Goal: Task Accomplishment & Management: Use online tool/utility

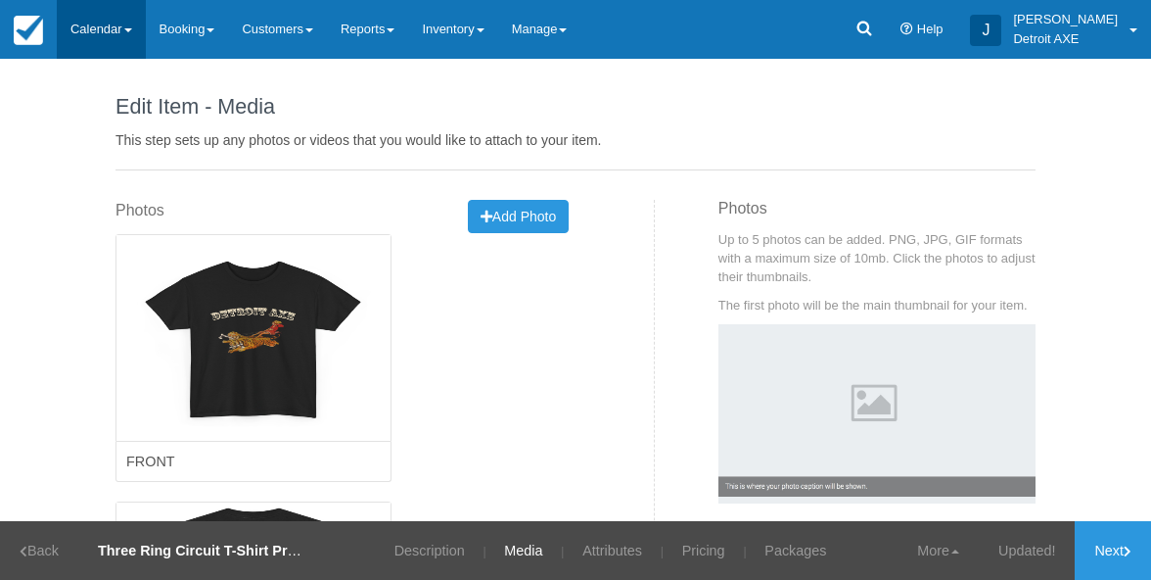
scroll to position [167, 0]
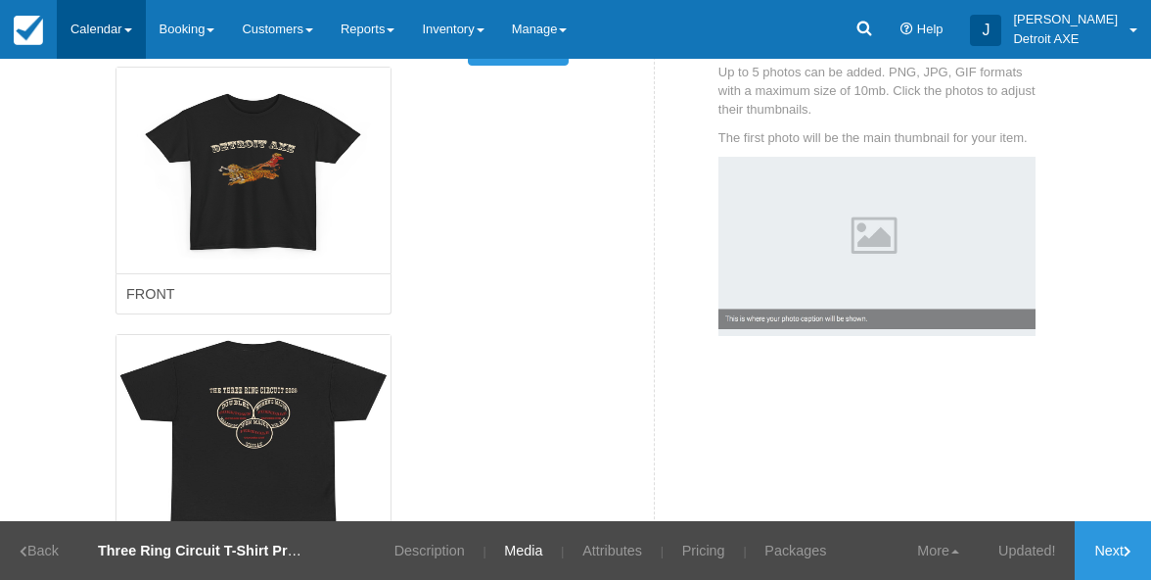
click at [121, 30] on link "Calendar" at bounding box center [101, 29] width 89 height 59
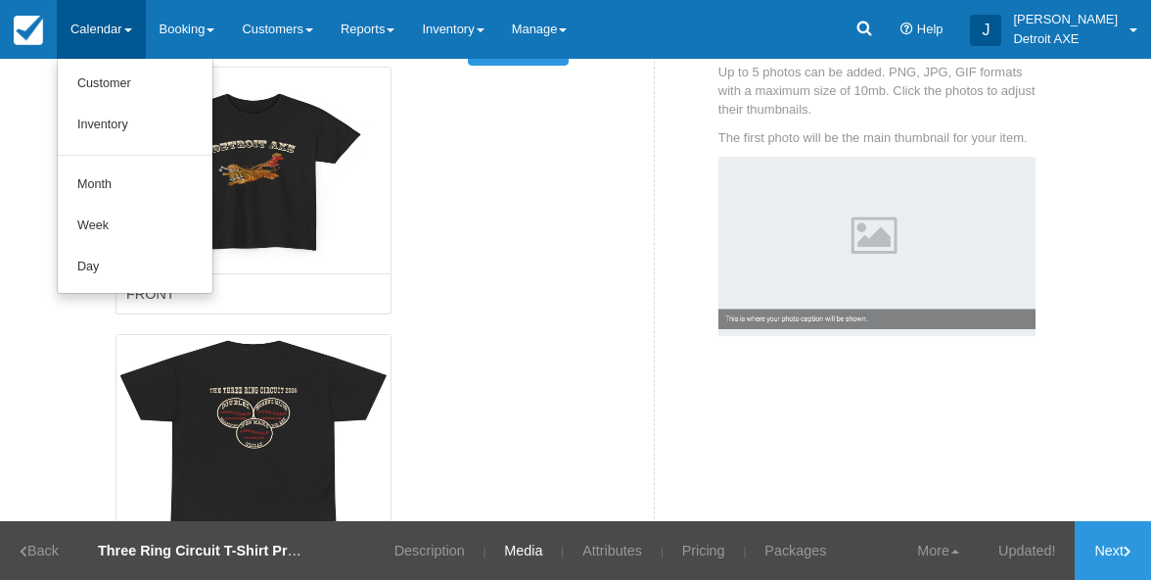
click at [529, 206] on div "Edit Image Delete this image? Yes, Delete Cancel Caution: This cannot be undone…" at bounding box center [353, 335] width 475 height 536
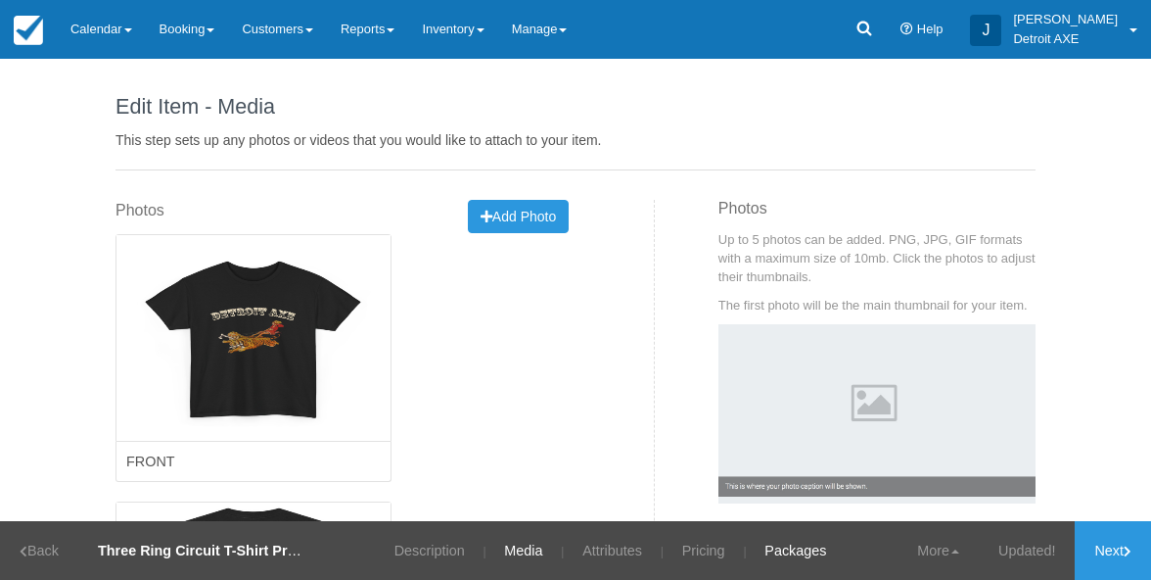
scroll to position [0, 0]
click at [796, 544] on link "Packages" at bounding box center [795, 550] width 91 height 59
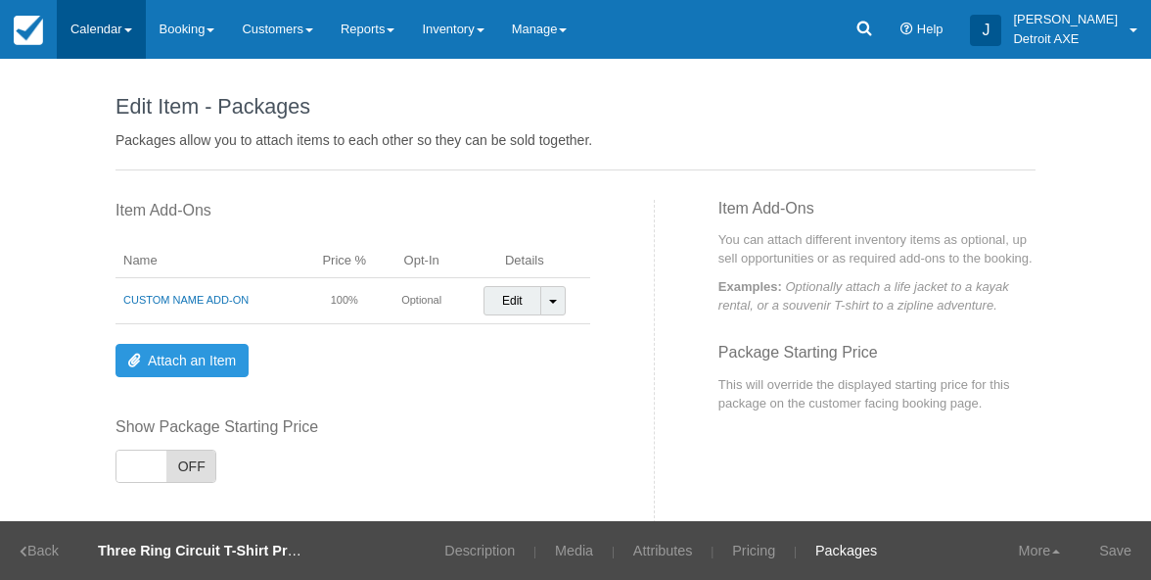
click at [93, 13] on link "Calendar" at bounding box center [101, 29] width 89 height 59
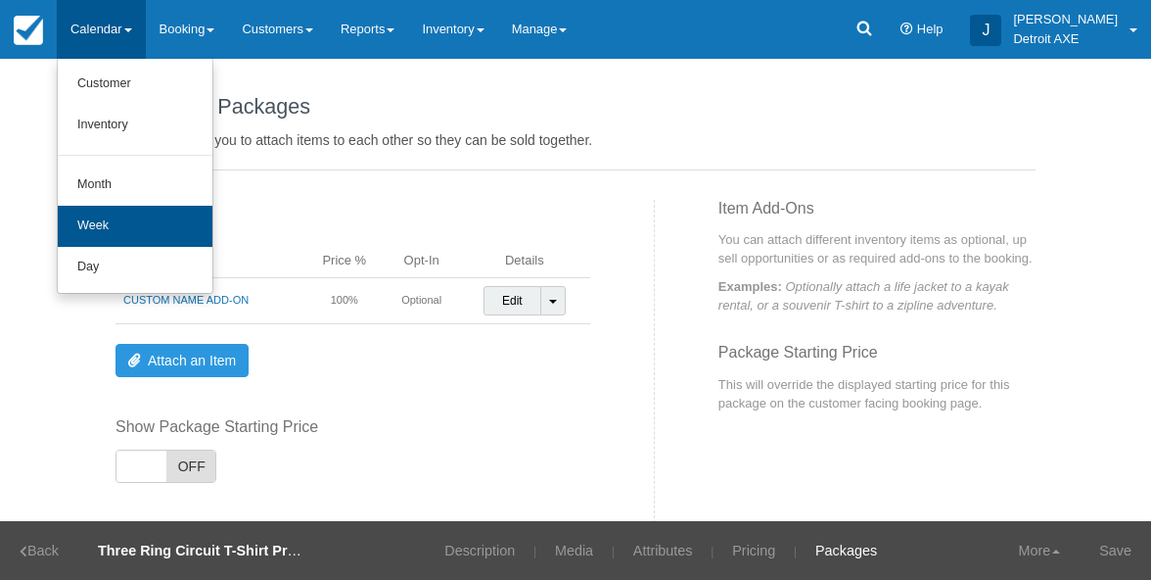
click at [117, 226] on link "Week" at bounding box center [135, 226] width 155 height 41
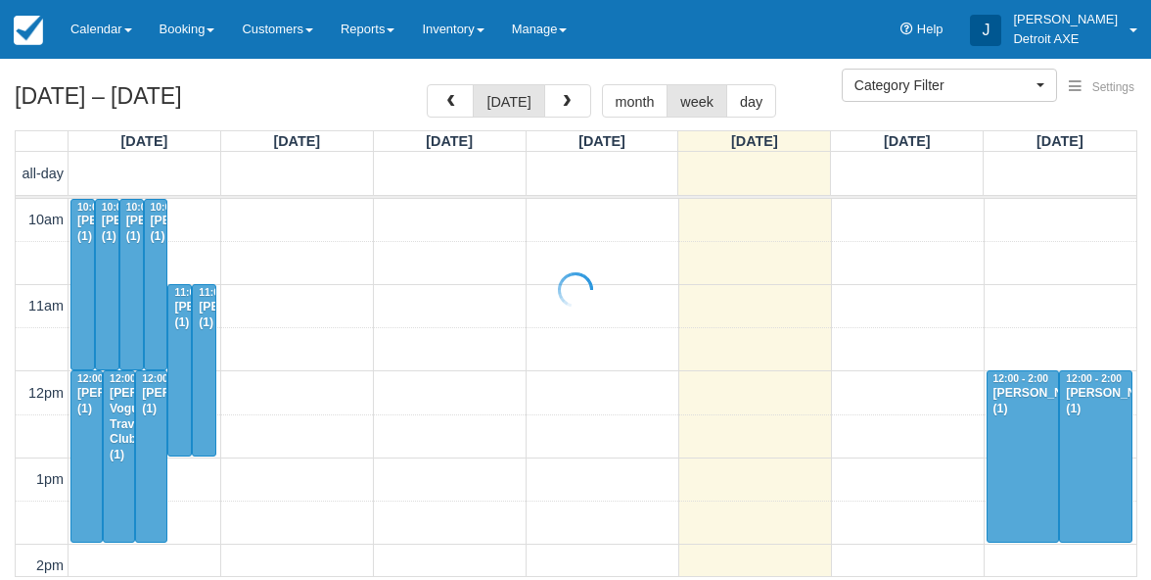
select select
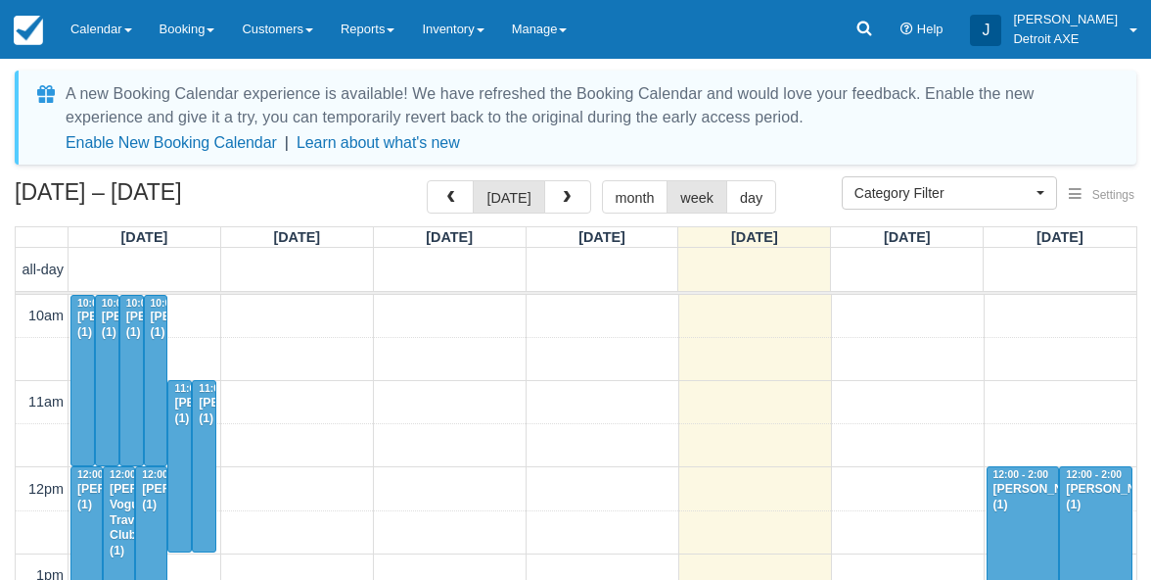
scroll to position [259, 0]
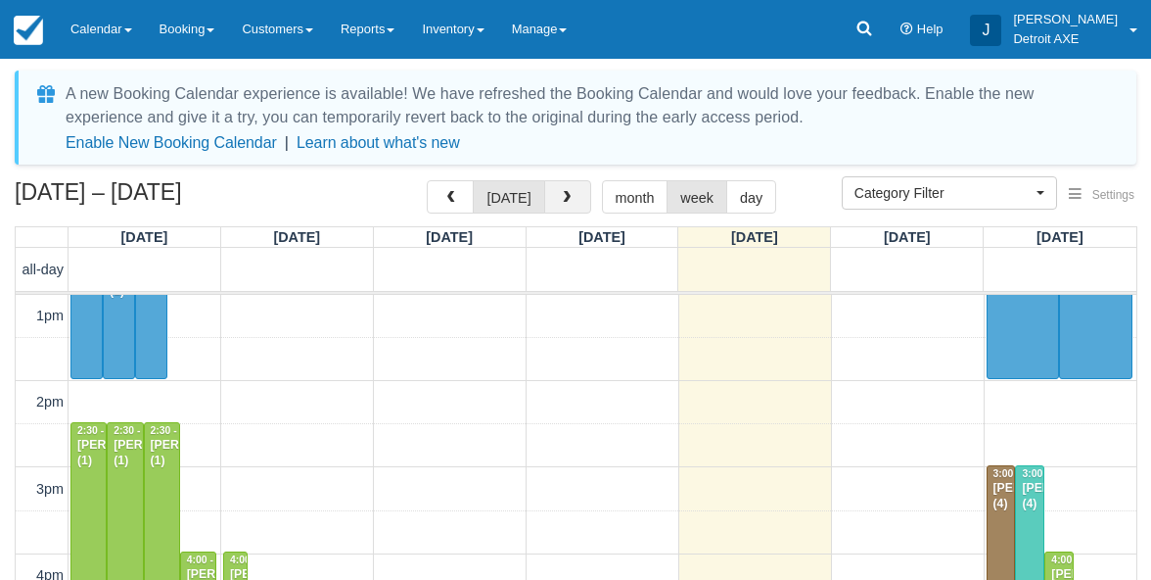
click at [569, 196] on span "button" at bounding box center [567, 198] width 14 height 14
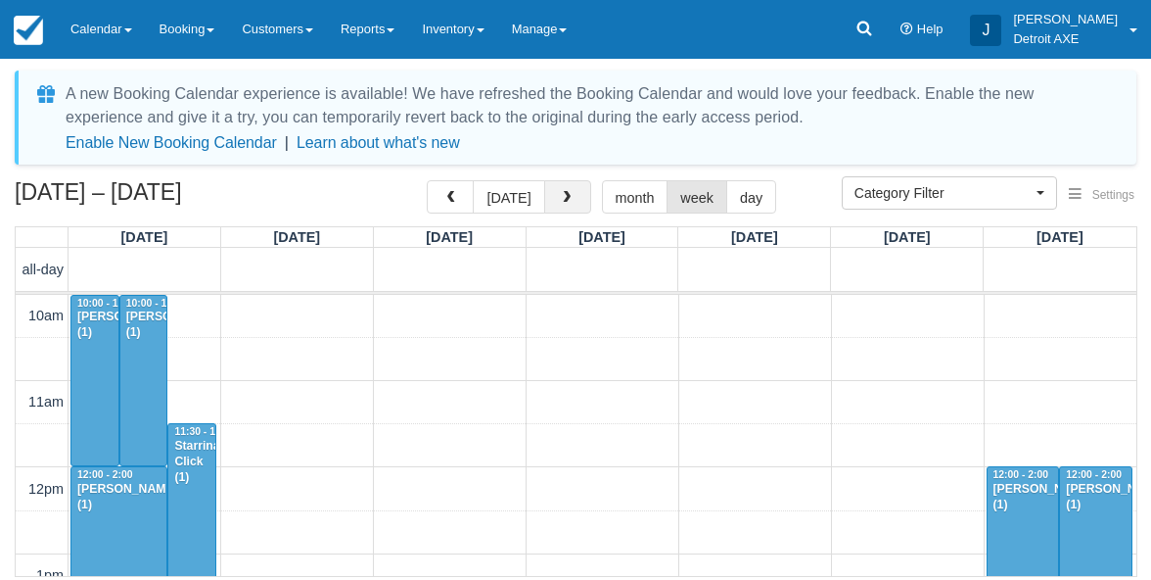
scroll to position [432, 0]
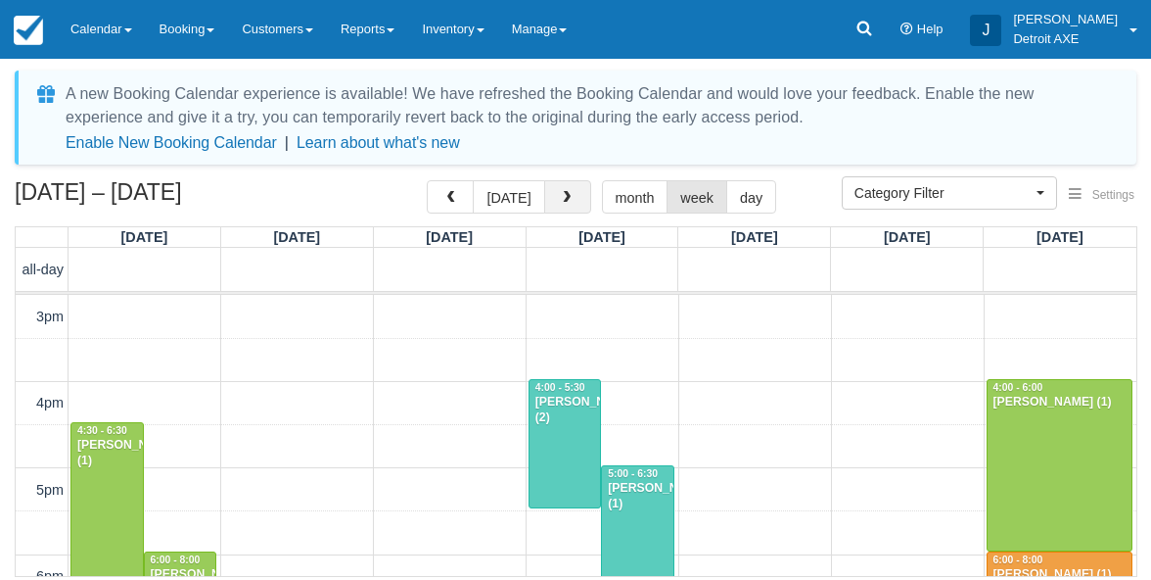
click at [569, 196] on span "button" at bounding box center [567, 198] width 14 height 14
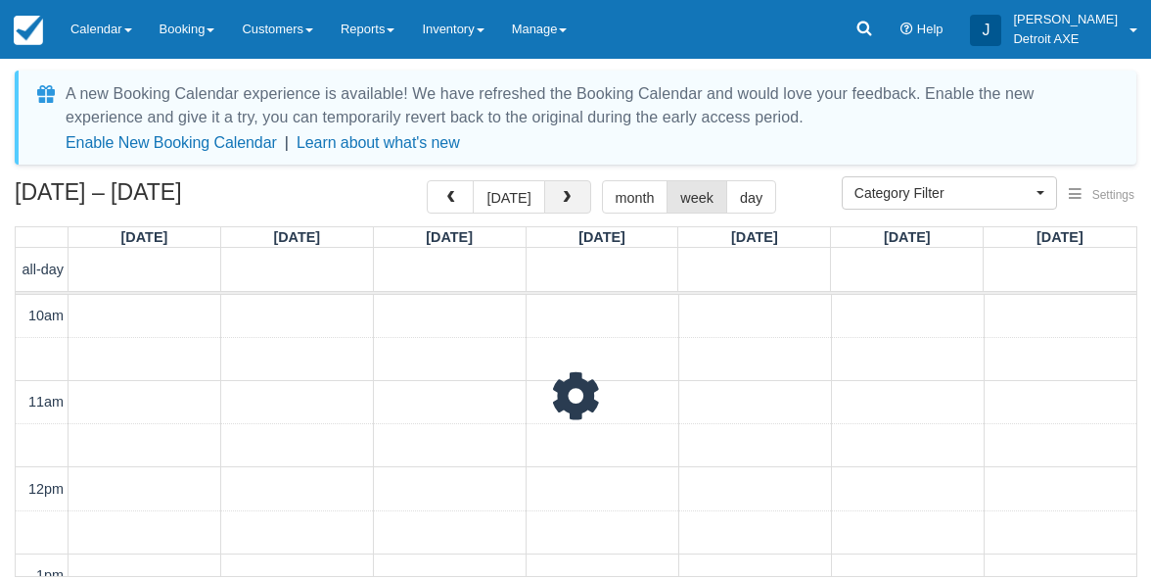
scroll to position [432, 0]
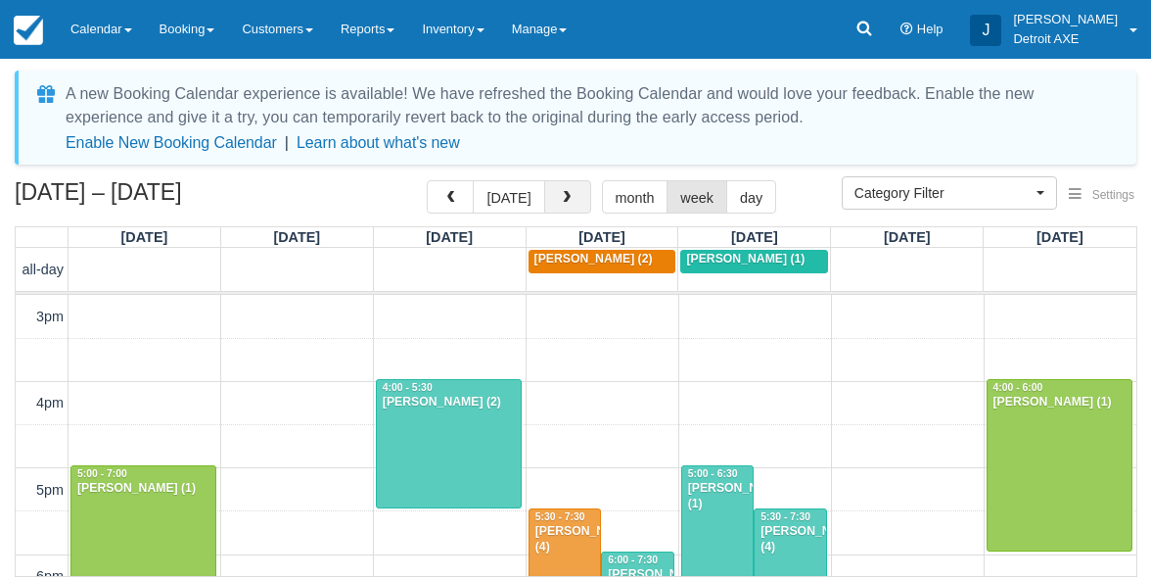
click at [569, 196] on span "button" at bounding box center [567, 198] width 14 height 14
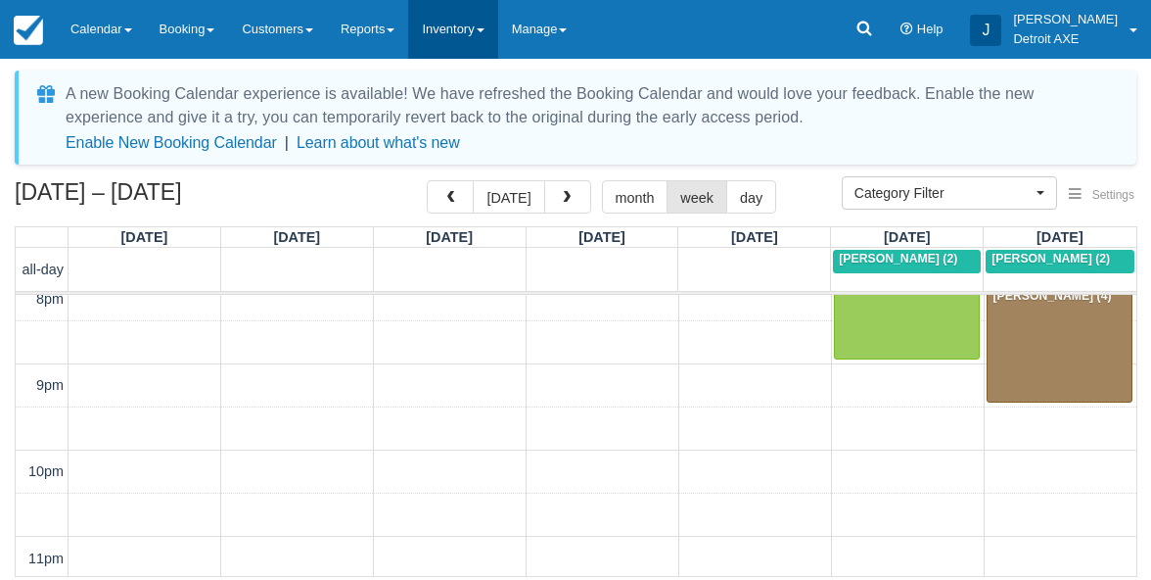
scroll to position [881, 0]
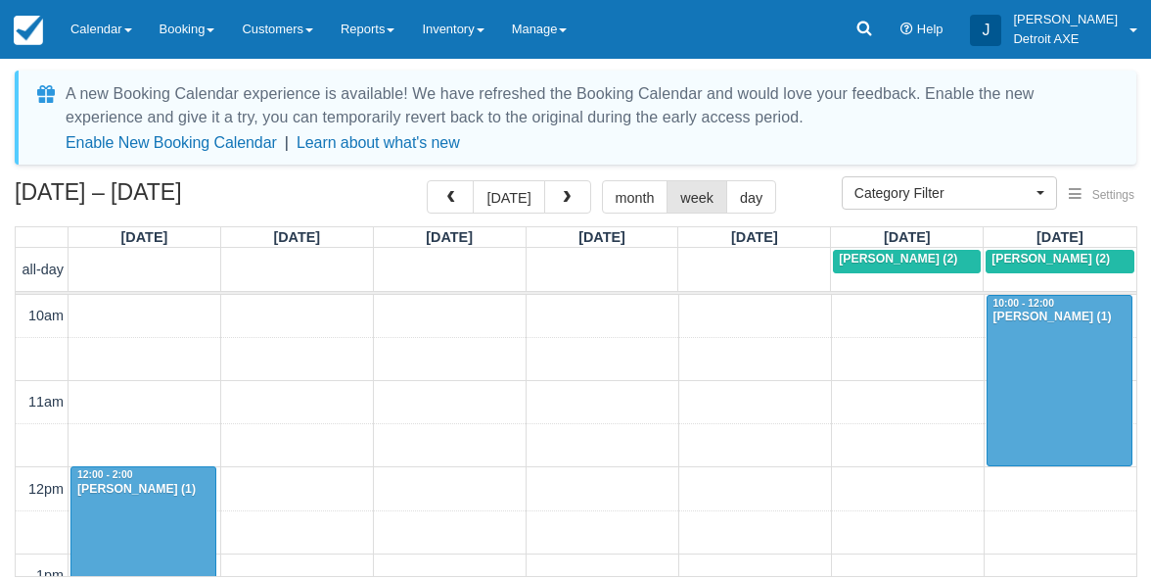
select select
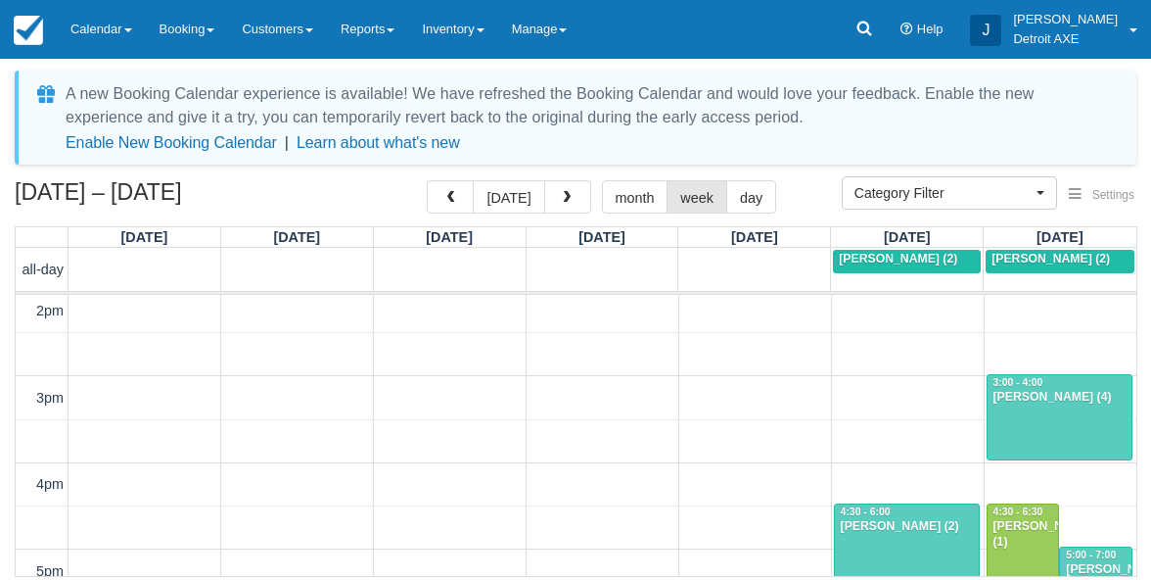
scroll to position [722, 0]
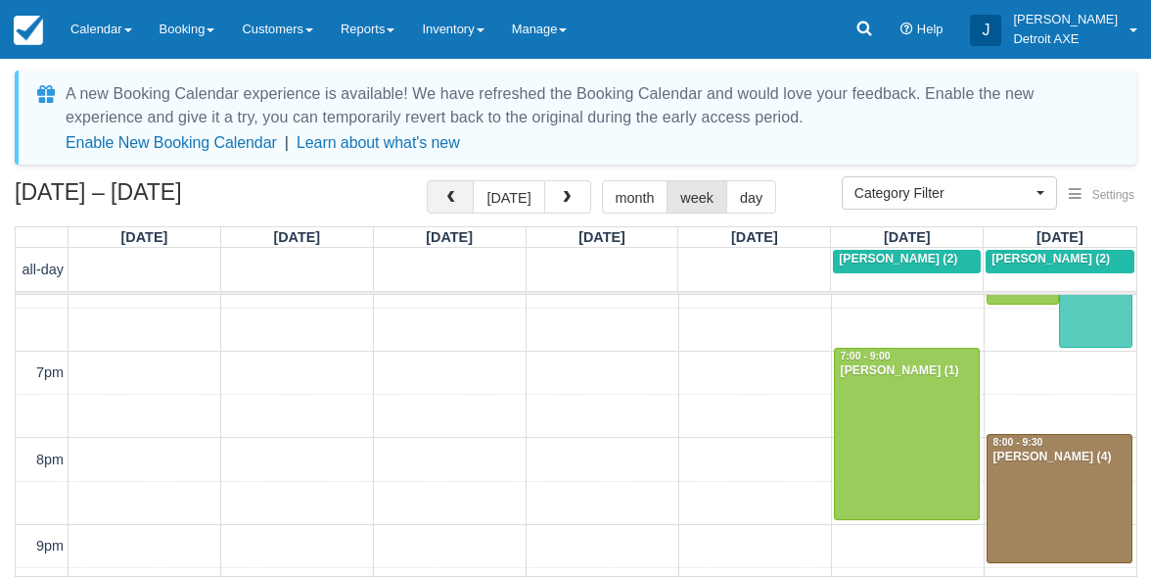
click at [455, 204] on span "button" at bounding box center [451, 198] width 14 height 14
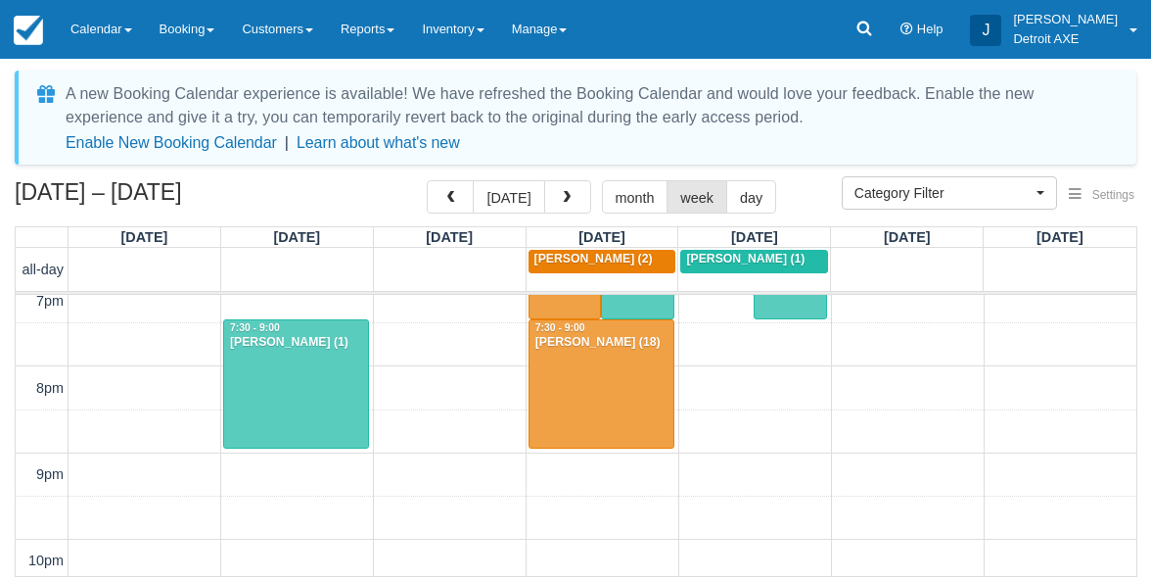
scroll to position [800, 0]
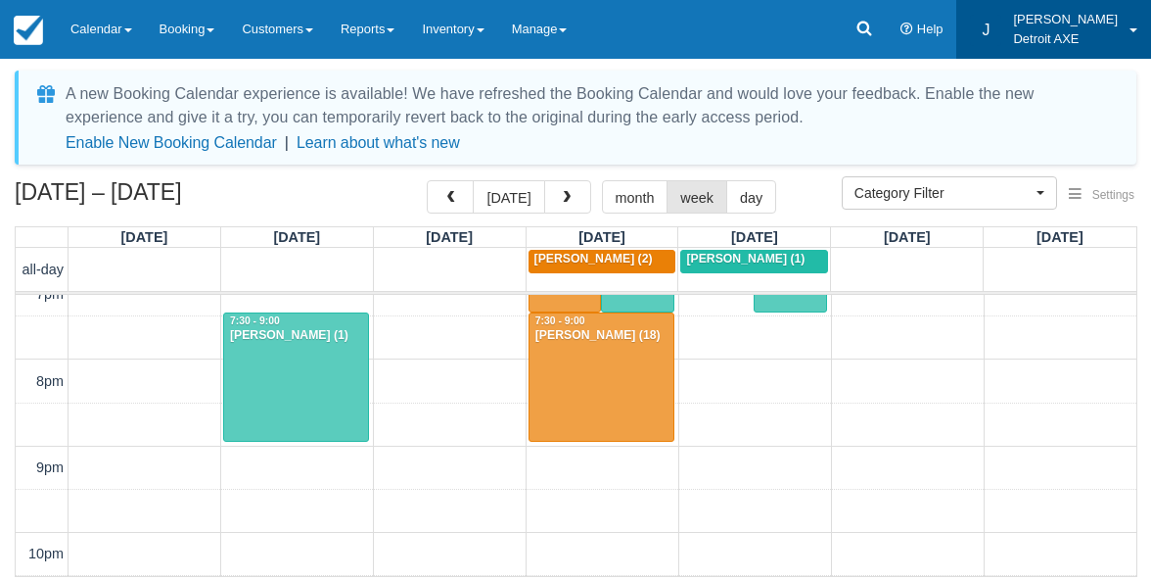
click at [1132, 37] on link "J Jemmi Detroit AXE" at bounding box center [1054, 29] width 195 height 59
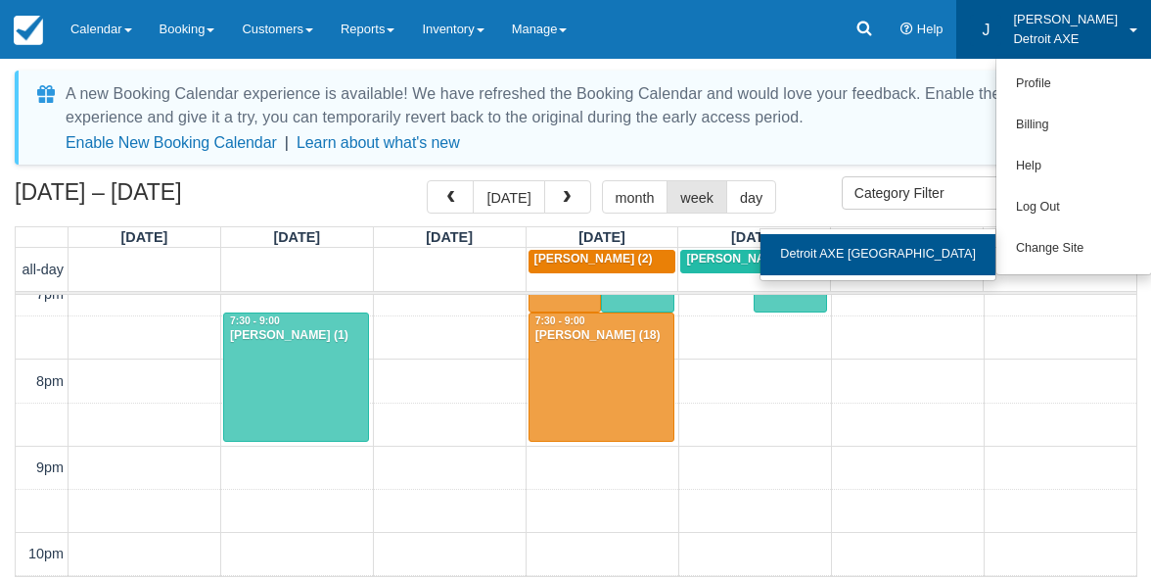
click at [932, 238] on link "Detroit AXE [GEOGRAPHIC_DATA]" at bounding box center [878, 254] width 235 height 41
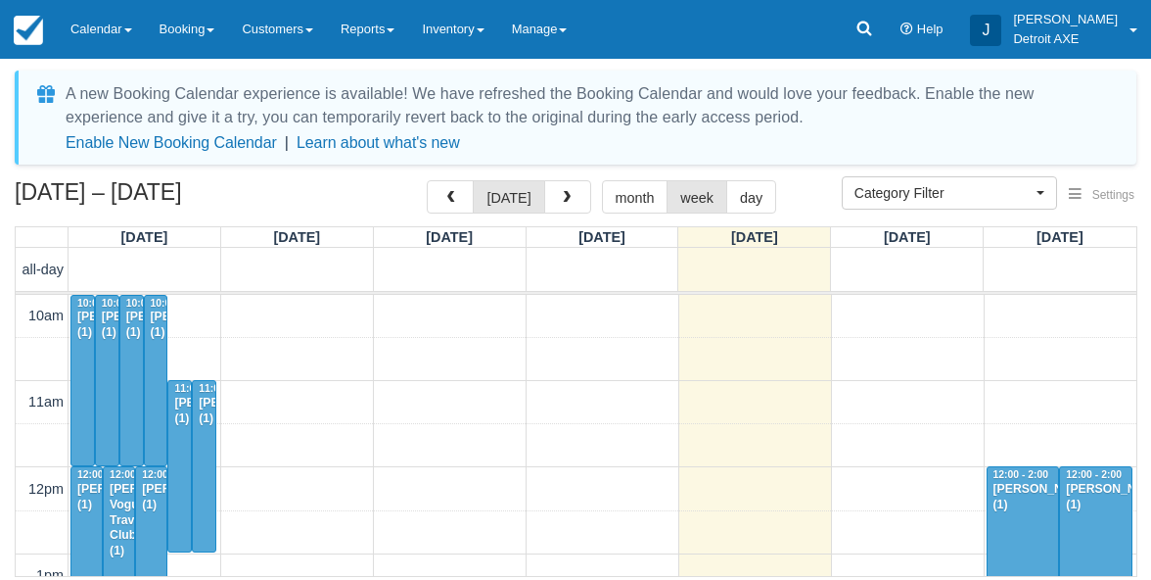
select select
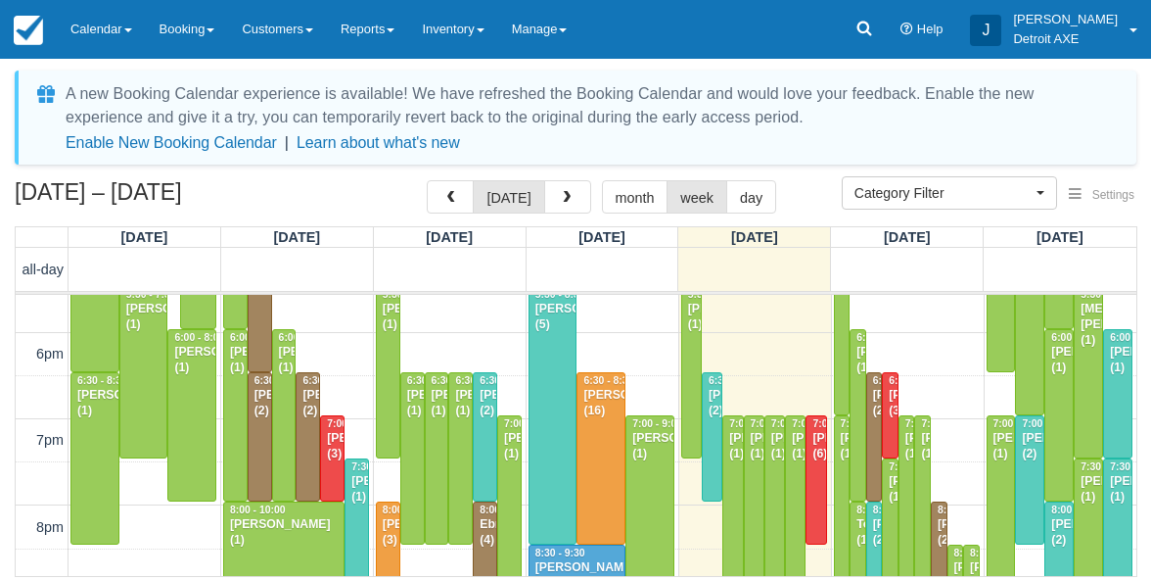
scroll to position [655, 0]
click at [482, 23] on link "Inventory" at bounding box center [452, 29] width 89 height 59
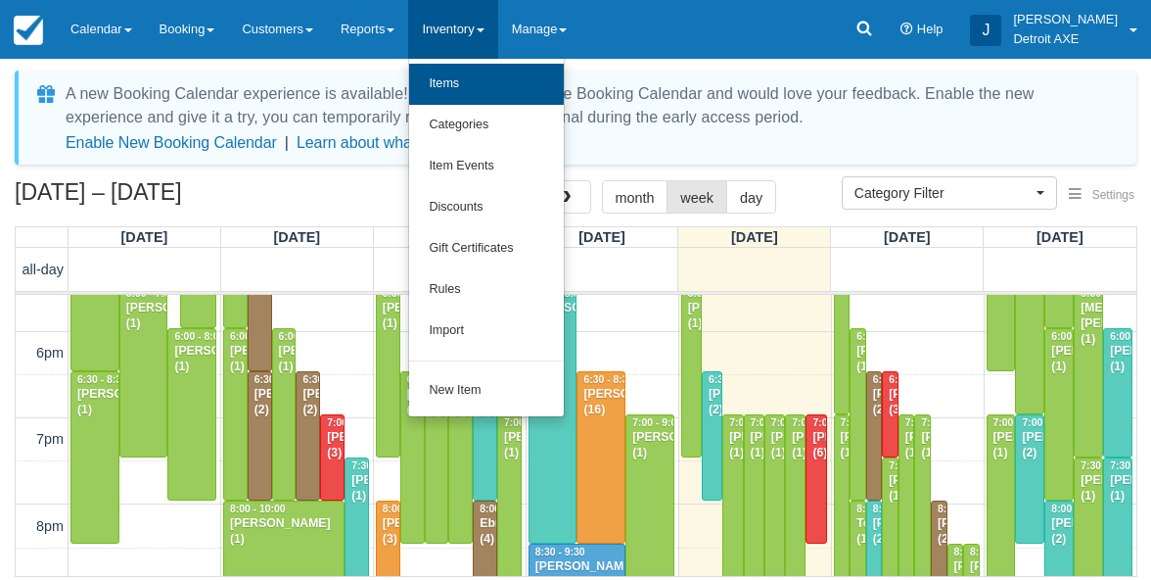
click at [482, 96] on link "Items" at bounding box center [486, 84] width 155 height 41
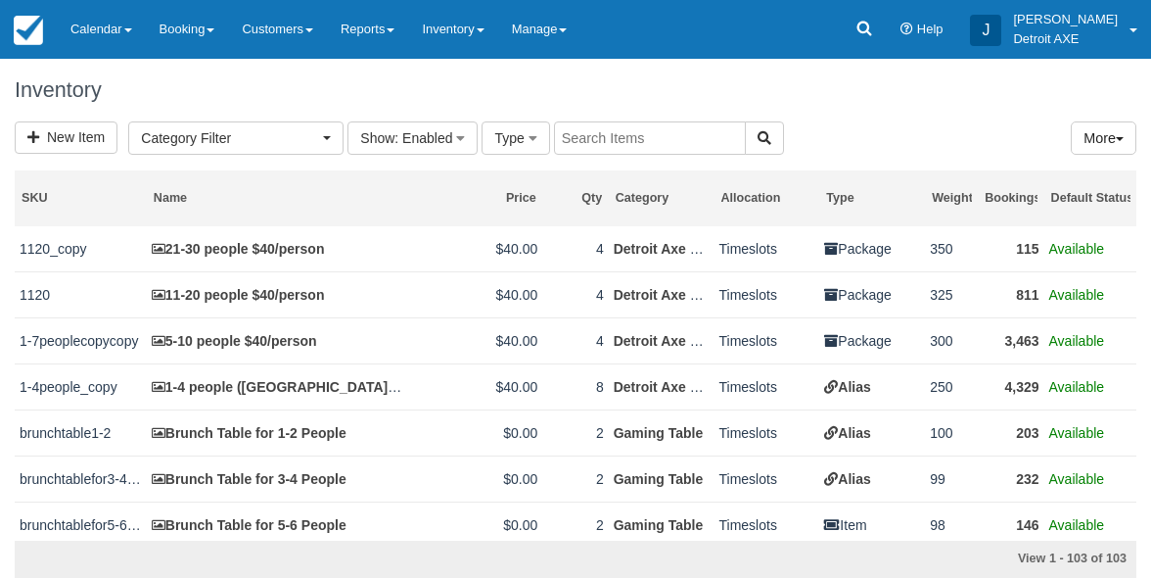
select select
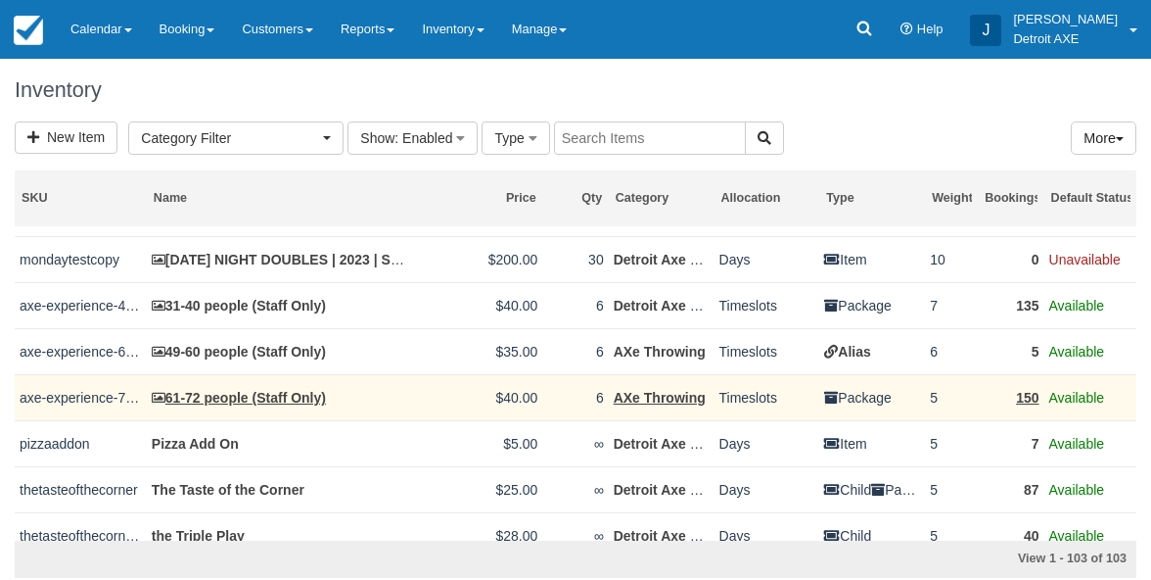
scroll to position [779, 0]
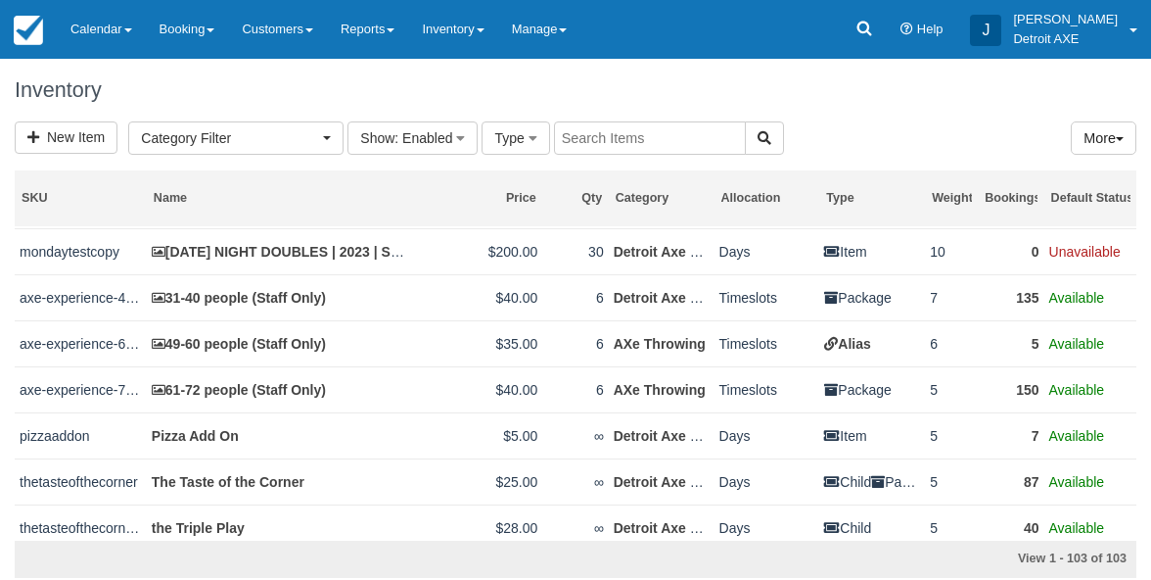
click at [630, 149] on input "text" at bounding box center [650, 137] width 192 height 33
type input "shirt"
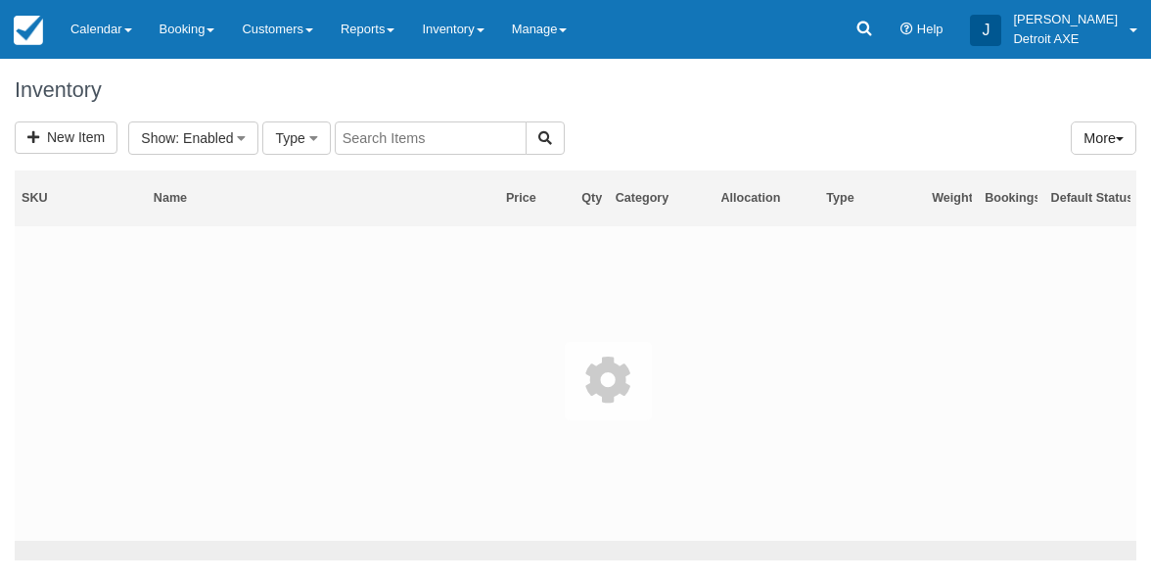
select select
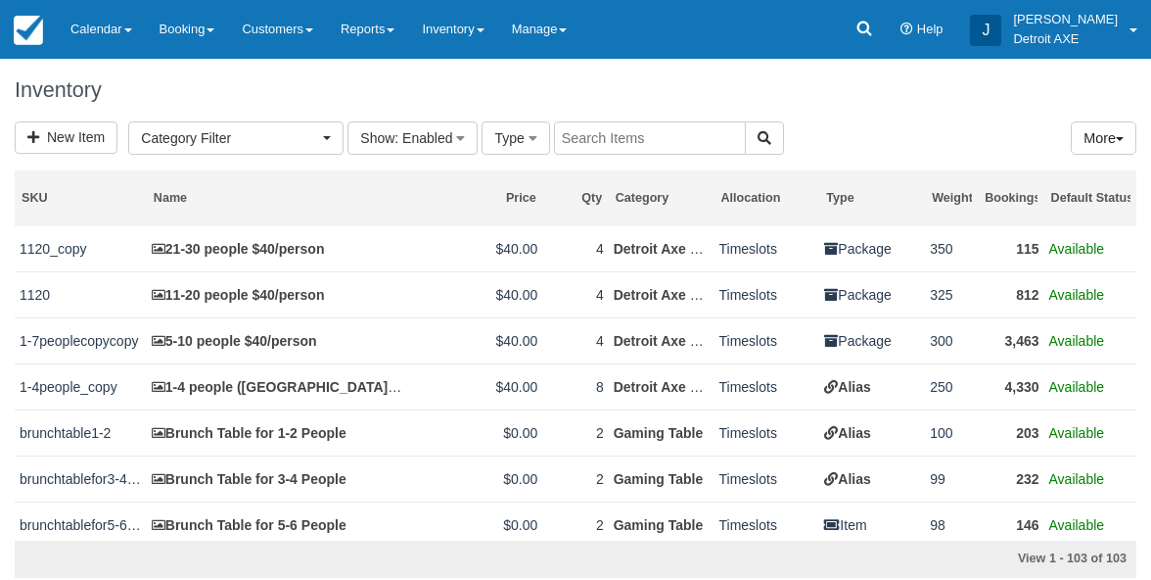
click at [656, 147] on input "text" at bounding box center [650, 137] width 192 height 33
type input "shirt"
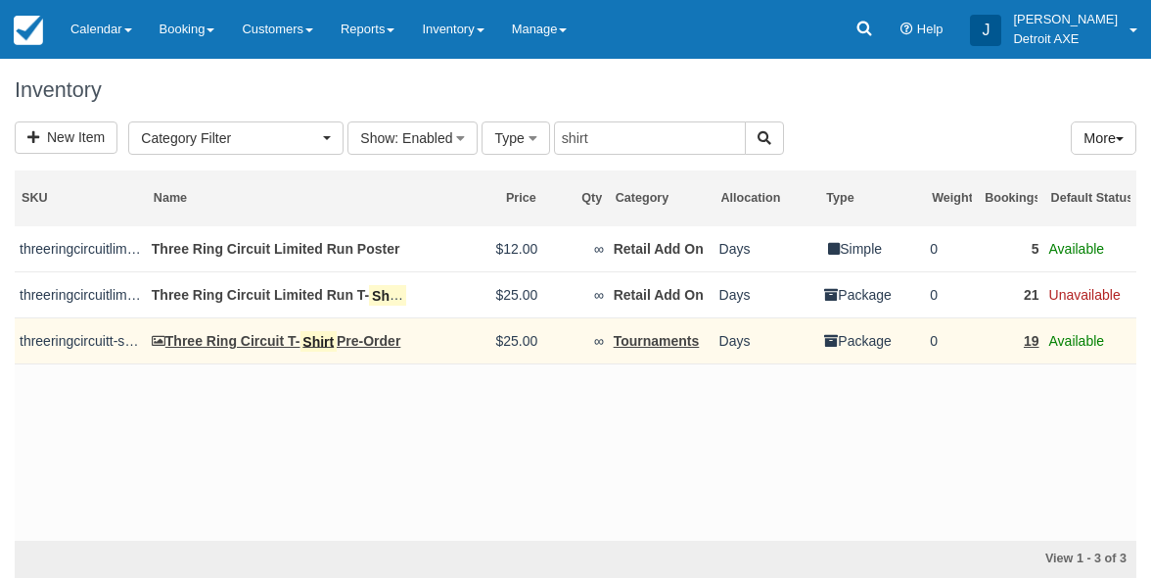
click at [349, 342] on link "Three Ring Circuit T- Shirt Pre-Order" at bounding box center [277, 341] width 250 height 16
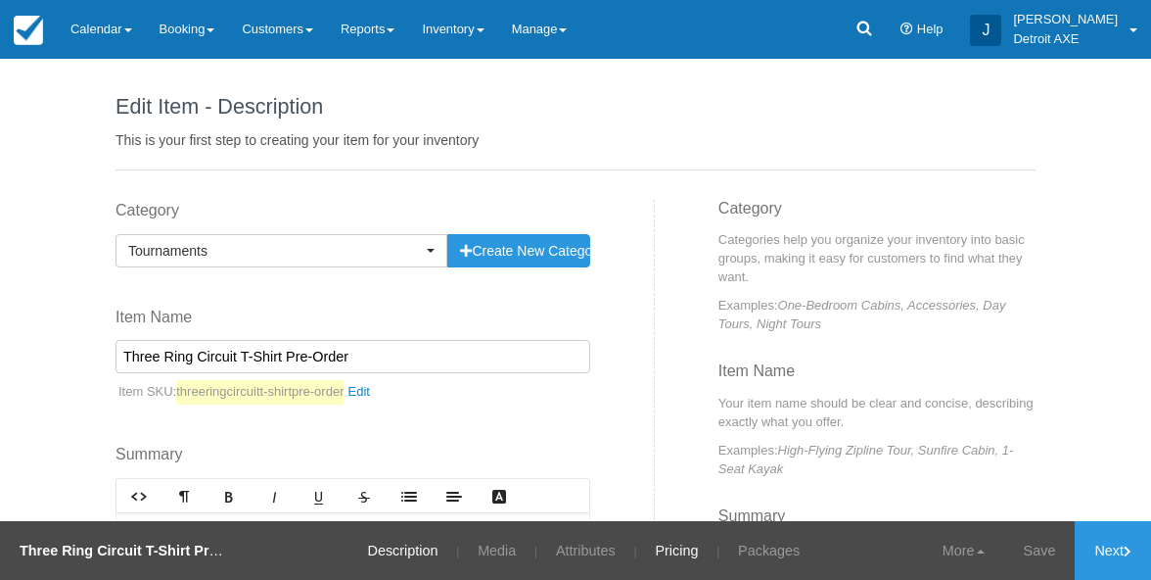
click at [675, 559] on link "Pricing" at bounding box center [676, 550] width 72 height 59
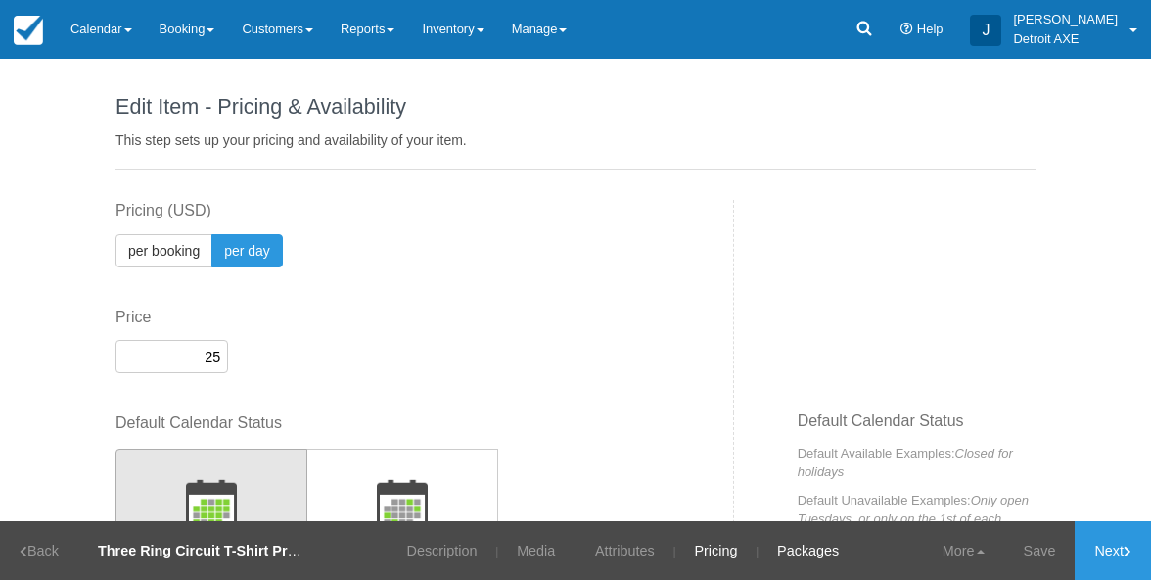
click at [791, 546] on link "Packages" at bounding box center [808, 550] width 91 height 59
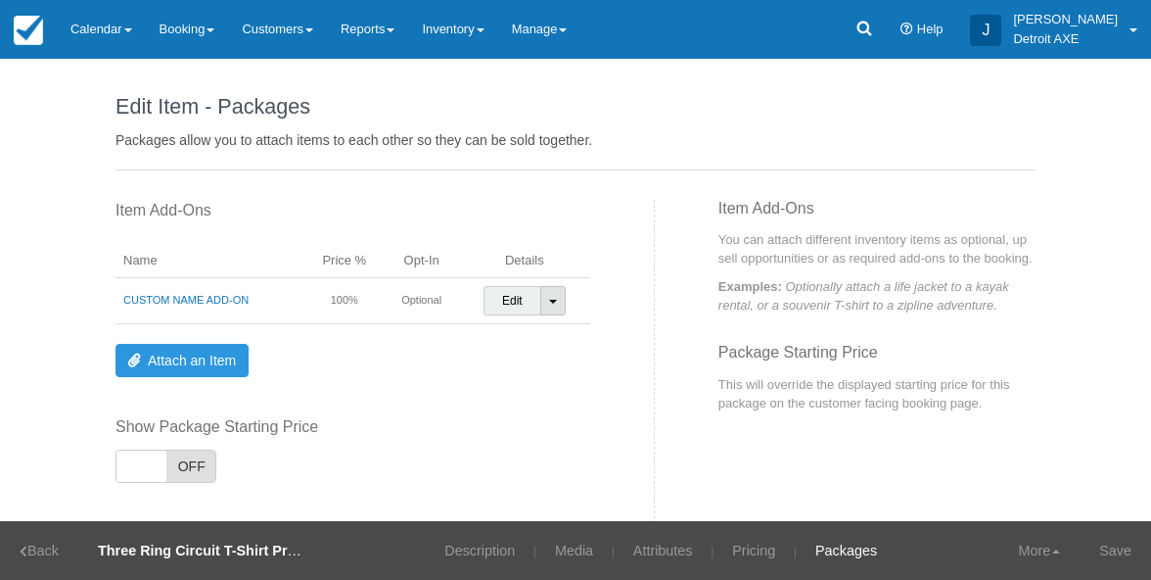
click at [554, 300] on span at bounding box center [553, 302] width 8 height 4
click at [552, 332] on link "Detach Item" at bounding box center [535, 341] width 101 height 47
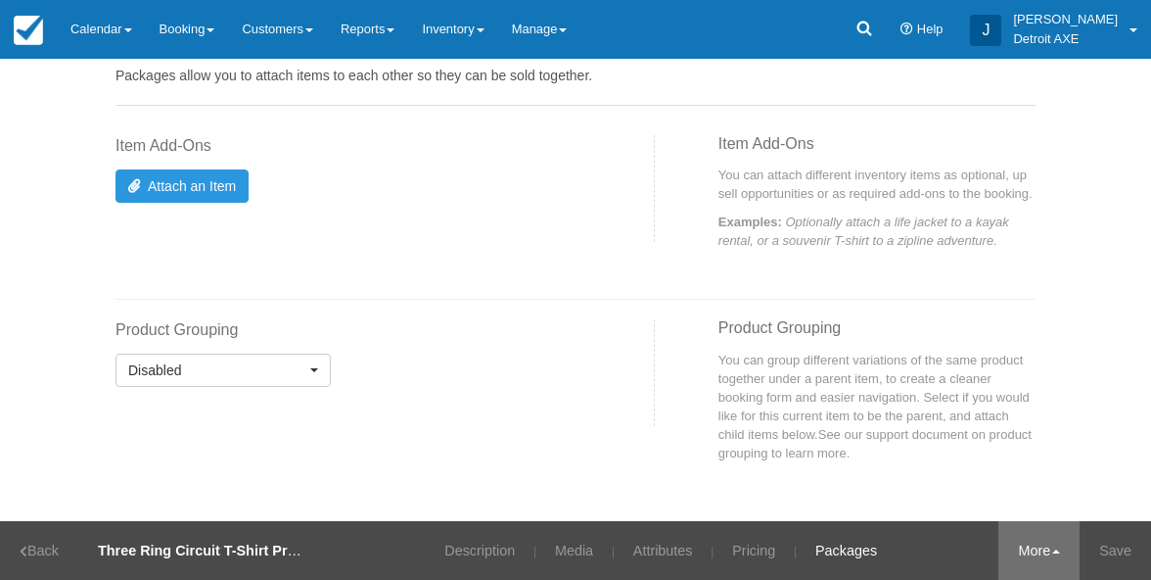
scroll to position [77, 0]
click at [1031, 546] on link "More" at bounding box center [1039, 550] width 81 height 59
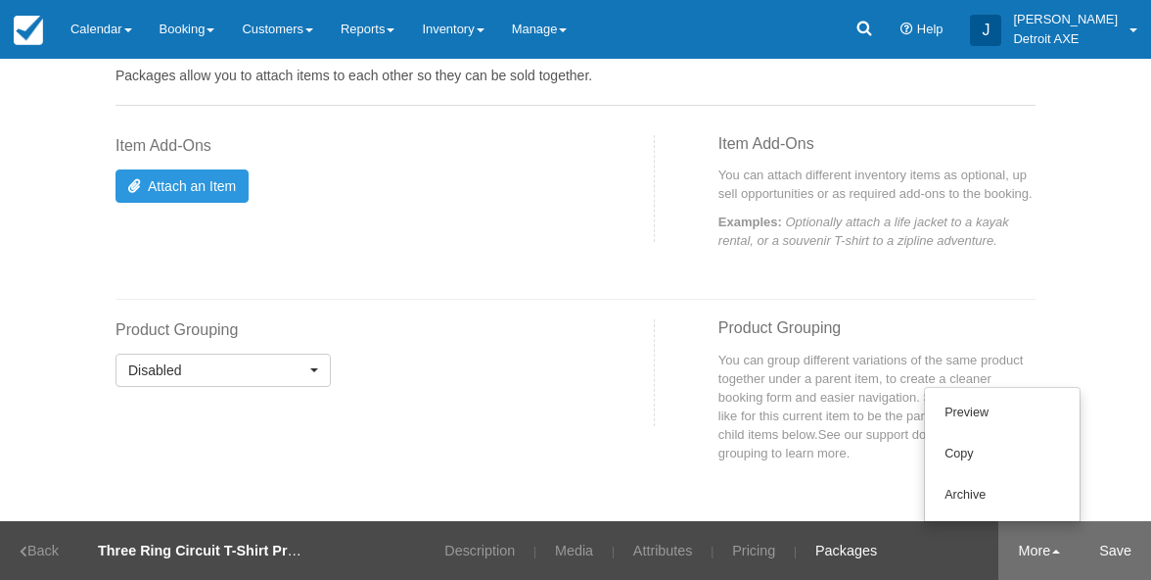
click at [1132, 546] on link "Save" at bounding box center [1115, 550] width 71 height 59
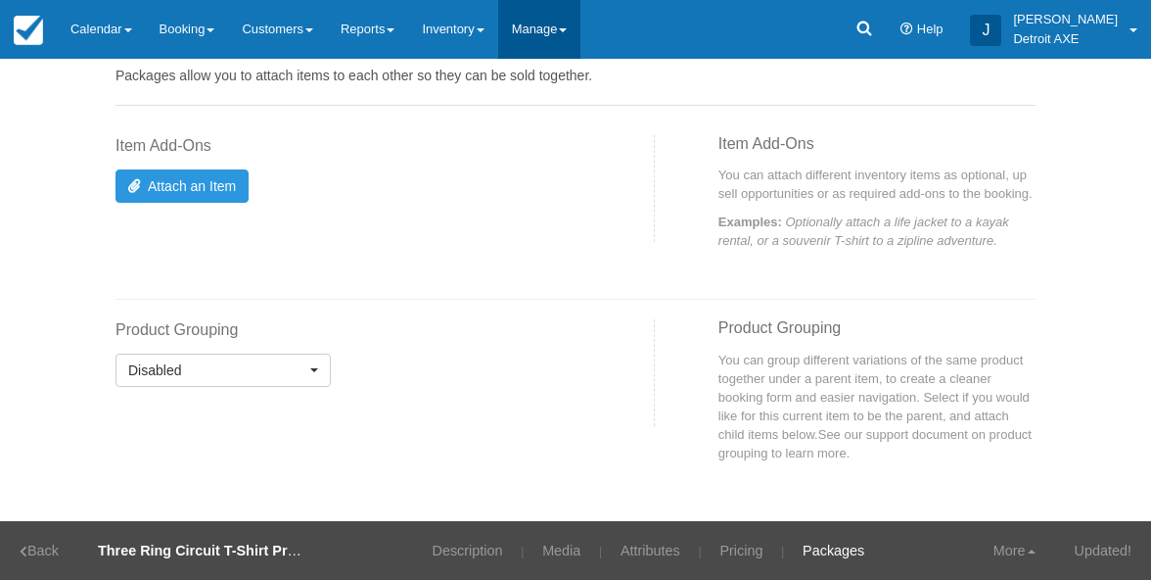
click at [567, 30] on span at bounding box center [563, 30] width 8 height 4
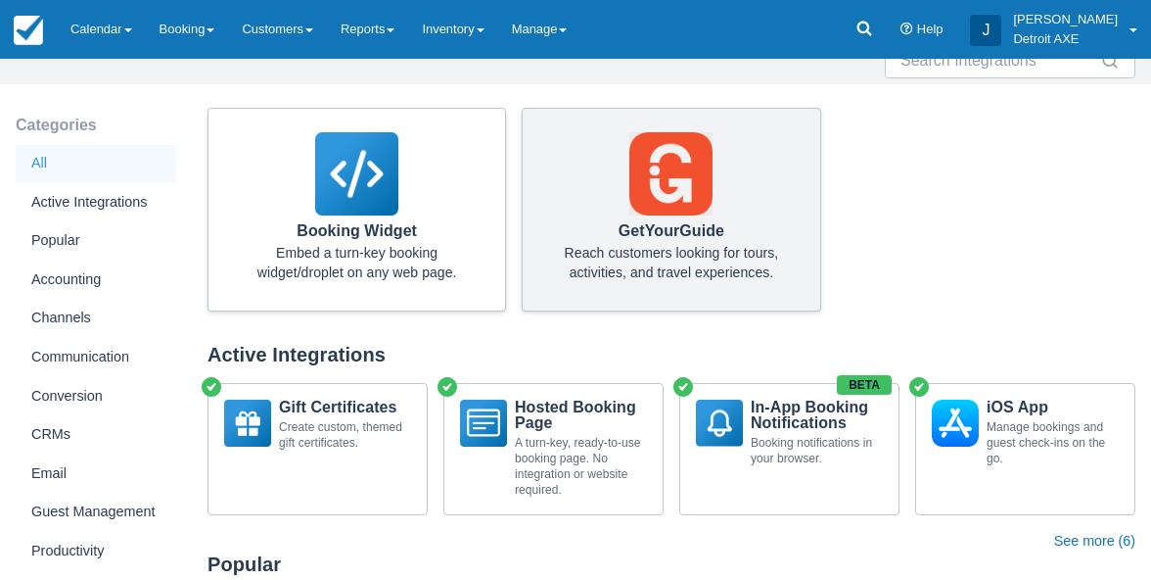
scroll to position [120, 0]
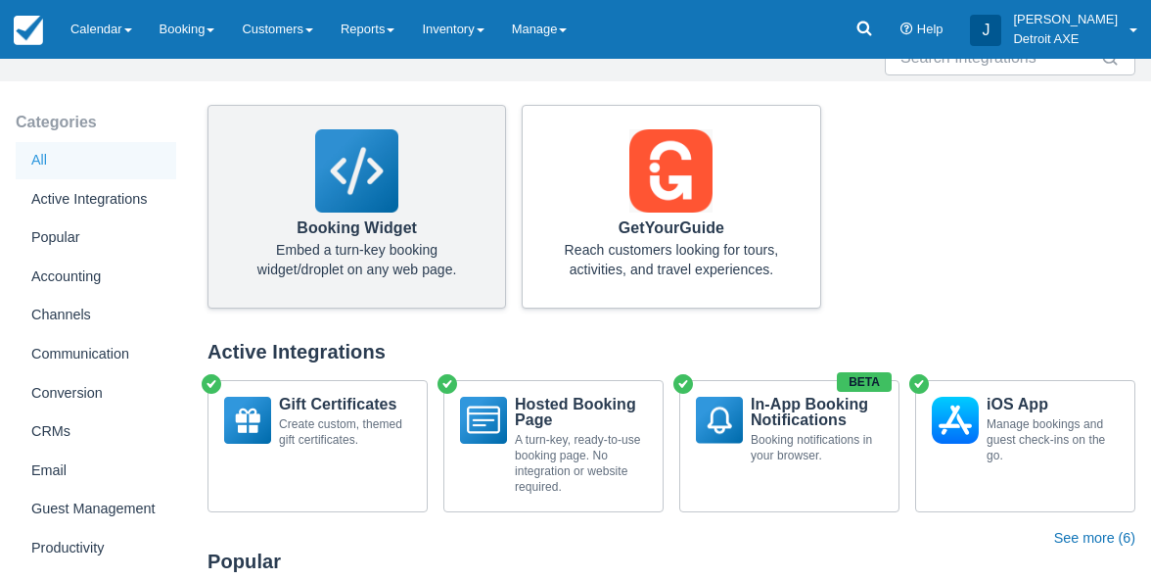
click at [384, 223] on p "Booking Widget" at bounding box center [357, 228] width 234 height 16
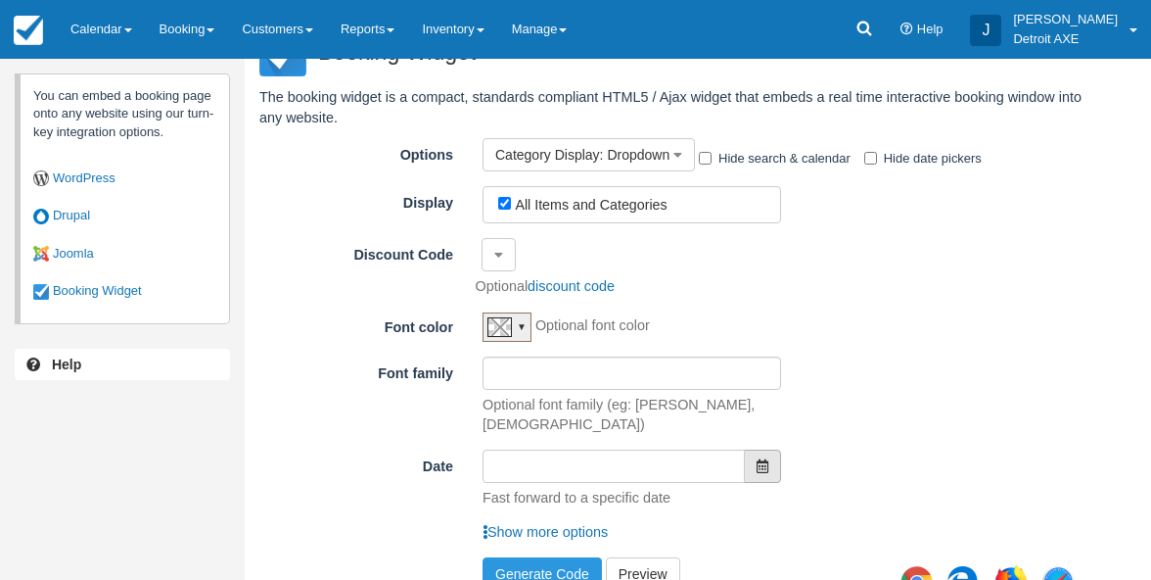
scroll to position [40, 0]
click at [626, 210] on label "All Items and Categories" at bounding box center [591, 206] width 152 height 16
click at [511, 210] on input "All Items and Categories" at bounding box center [504, 204] width 13 height 13
checkbox input "false"
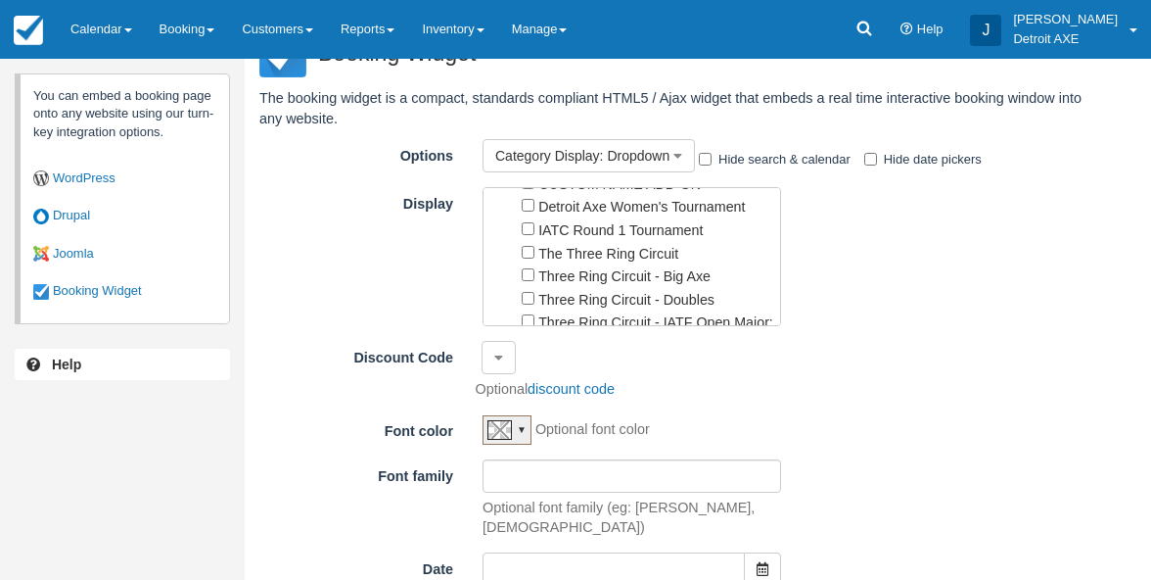
scroll to position [2726, 0]
click at [616, 496] on label "Three Ring Circuit T-Shirt Pre-Order" at bounding box center [649, 504] width 223 height 16
click at [535, 496] on input "Three Ring Circuit T-Shirt Pre-Order" at bounding box center [528, 502] width 13 height 13
checkbox input "true"
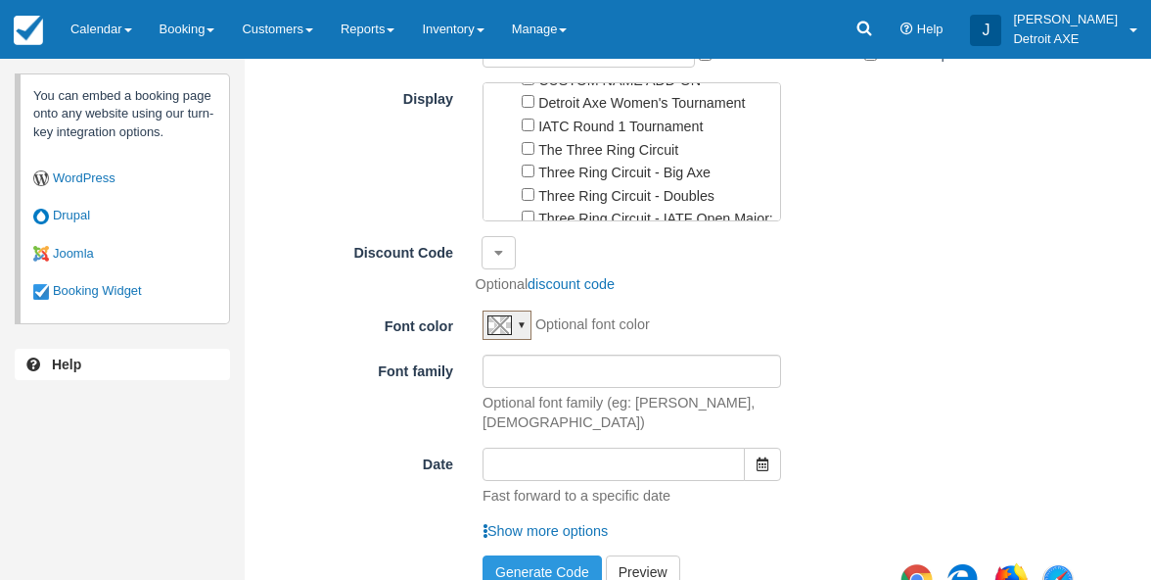
scroll to position [144, 0]
click at [564, 556] on button "Generate Code" at bounding box center [542, 572] width 119 height 33
type textarea "<script type="text/javascript" src="//detroitaxe.checkfront.com/lib/interface--…"
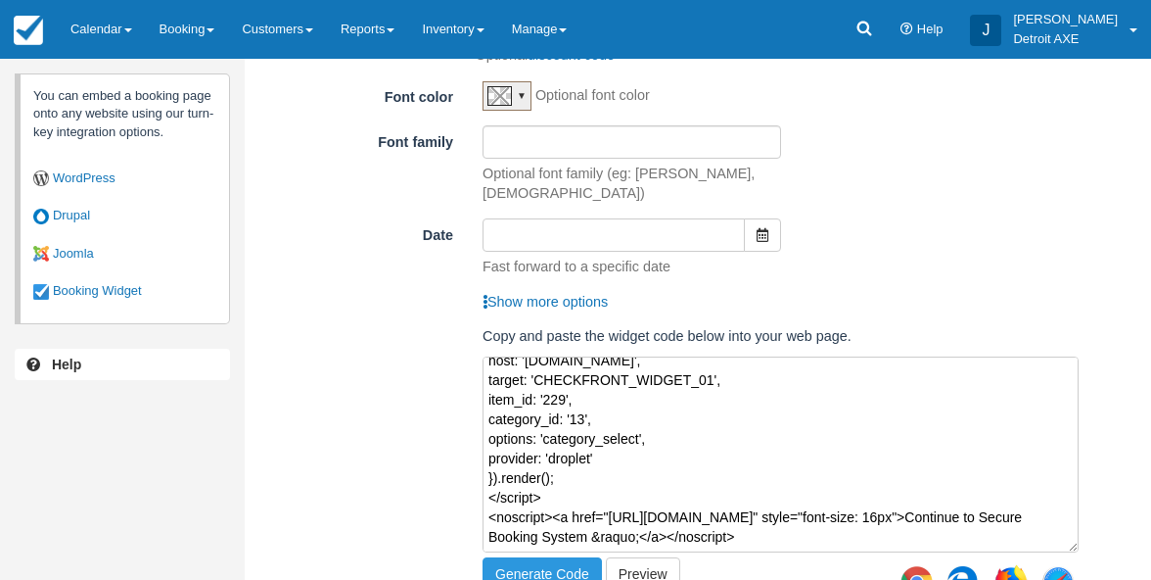
scroll to position [373, 0]
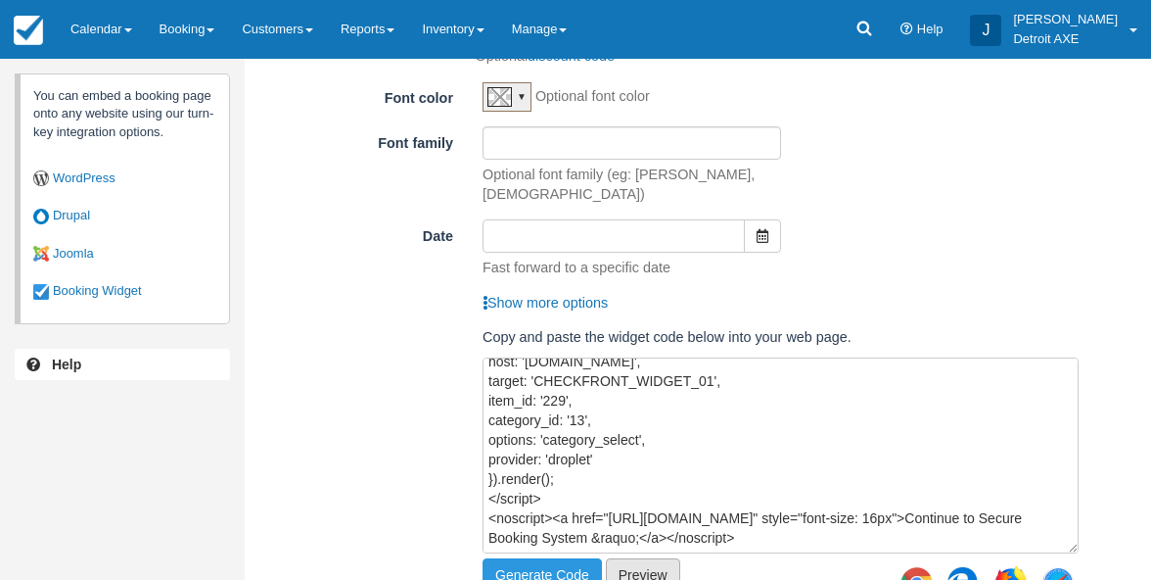
click at [635, 558] on link "Preview" at bounding box center [643, 574] width 74 height 33
click at [572, 558] on button "Generate Code" at bounding box center [542, 574] width 119 height 33
click at [570, 489] on textarea "<script type="text/javascript" src="//detroitaxe.checkfront.com/lib/interface--…" at bounding box center [781, 455] width 596 height 196
